Goal: Check status: Check status

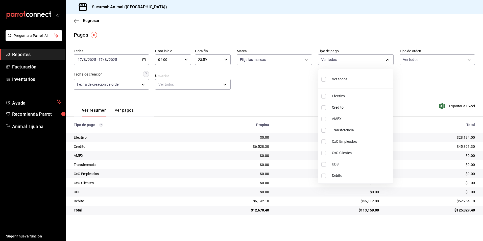
click at [352, 86] on li "Ver todos" at bounding box center [355, 78] width 75 height 15
type input "b84c62b8-b02c-4970-ab2e-e166616419f2,235ce608-f464-428a-9a71-314f665367d1,53567…"
checkbox input "true"
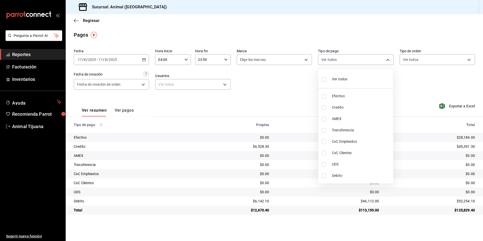
checkbox input "true"
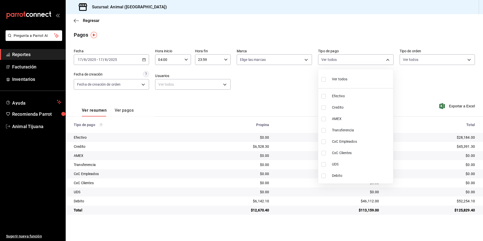
checkbox input "true"
click at [352, 86] on li "Ver todos" at bounding box center [355, 78] width 75 height 15
checkbox input "false"
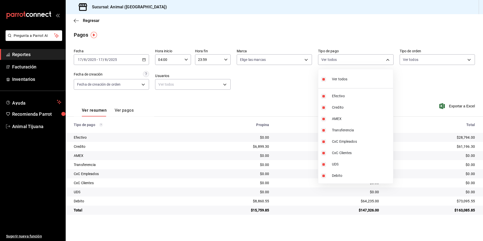
checkbox input "false"
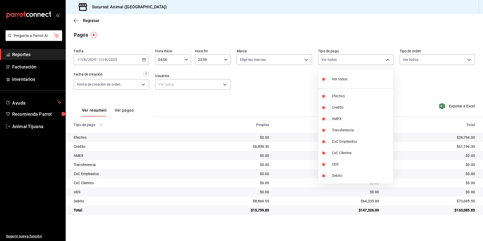
checkbox input "false"
click at [277, 99] on div at bounding box center [241, 120] width 483 height 241
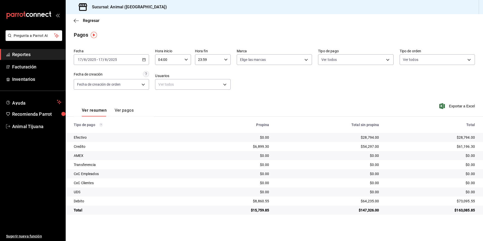
click at [175, 59] on input "04:00" at bounding box center [168, 60] width 27 height 10
click at [163, 73] on span "00" at bounding box center [164, 72] width 10 height 4
type input "00:00"
click at [219, 60] on div at bounding box center [241, 120] width 483 height 241
click at [223, 59] on div "23:59 Hora fin" at bounding box center [213, 59] width 36 height 11
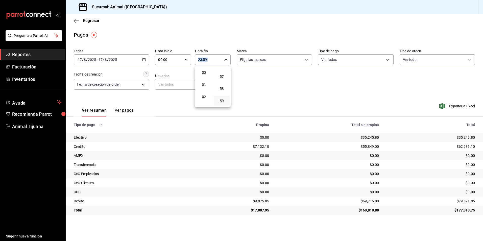
scroll to position [25, 0]
click at [204, 96] on span "04" at bounding box center [204, 96] width 10 height 4
click at [293, 99] on div at bounding box center [241, 120] width 483 height 241
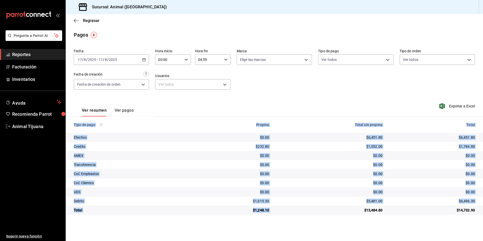
drag, startPoint x: 356, startPoint y: 210, endPoint x: 382, endPoint y: 218, distance: 27.2
click at [382, 218] on main "Regresar Pagos Fecha [DATE] [DATE] - [DATE] [DATE] Hora inicio 00:00 Hora inici…" at bounding box center [274, 127] width 417 height 227
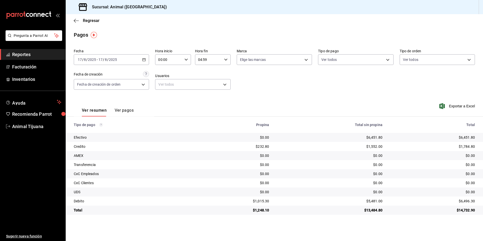
drag, startPoint x: 382, startPoint y: 218, endPoint x: 385, endPoint y: 205, distance: 13.2
click at [385, 205] on td "$5,481.00" at bounding box center [329, 201] width 113 height 9
drag, startPoint x: 364, startPoint y: 209, endPoint x: 382, endPoint y: 215, distance: 19.3
click at [382, 215] on td "$13,484.80" at bounding box center [329, 210] width 113 height 9
drag, startPoint x: 382, startPoint y: 215, endPoint x: 399, endPoint y: 224, distance: 19.6
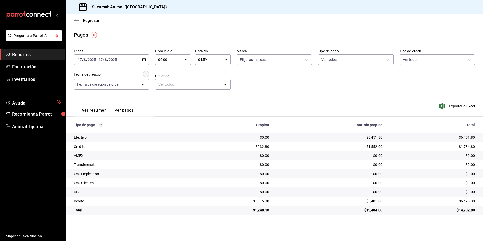
click at [399, 224] on main "Regresar Pagos Fecha [DATE] [DATE] - [DATE] [DATE] Hora inicio 00:00 Hora inici…" at bounding box center [274, 127] width 417 height 227
click at [145, 60] on icon "button" at bounding box center [144, 60] width 4 height 4
click at [89, 73] on span "Hoy" at bounding box center [97, 74] width 39 height 5
type input "23:59"
click at [178, 60] on input "00:00" at bounding box center [168, 60] width 27 height 10
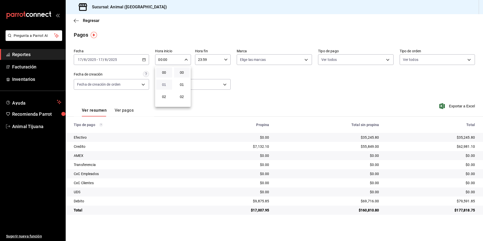
scroll to position [25, 0]
click at [163, 94] on span "04" at bounding box center [164, 96] width 10 height 4
type input "04:00"
click at [279, 96] on div at bounding box center [241, 120] width 483 height 241
click at [336, 62] on body "Pregunta a Parrot AI Reportes Facturación Inventarios Ayuda Recomienda Parrot A…" at bounding box center [241, 120] width 483 height 241
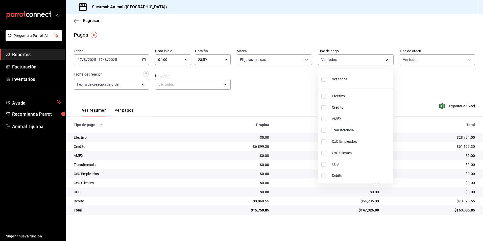
click at [339, 108] on span "Credito" at bounding box center [361, 107] width 59 height 5
type input "235ce608-f464-428a-9a71-314f665367d1"
checkbox input "true"
click at [336, 181] on li "Debito" at bounding box center [355, 175] width 75 height 11
type input "235ce608-f464-428a-9a71-314f665367d1,c7b29183-a811-4137-9cfa-21a61cd2bc4a"
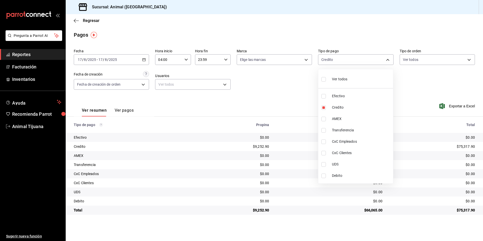
checkbox input "true"
click at [320, 222] on div at bounding box center [241, 120] width 483 height 241
